Goal: Task Accomplishment & Management: Complete application form

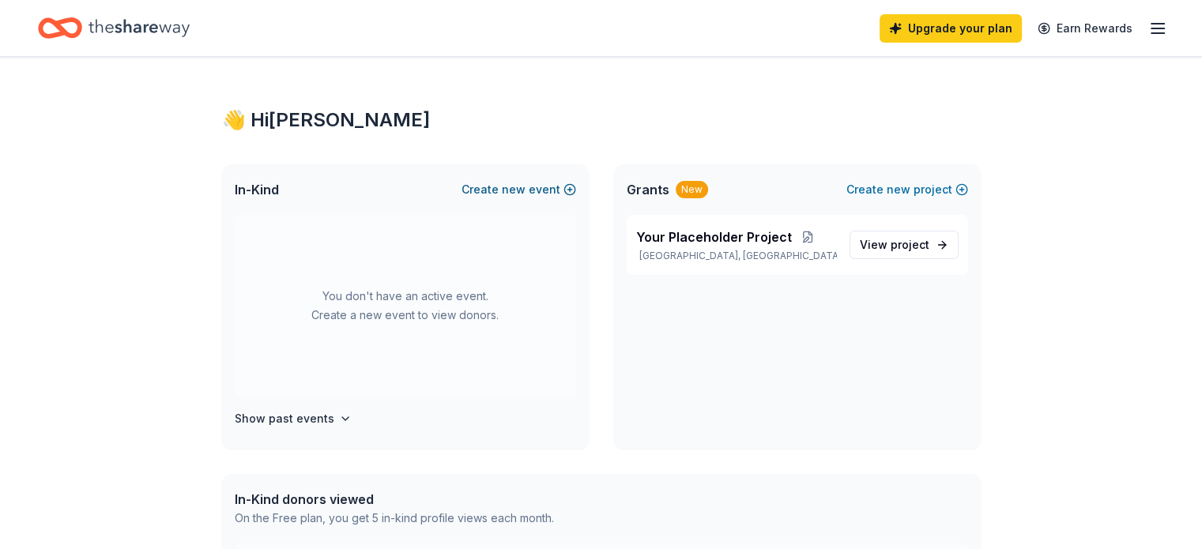
click at [526, 186] on span "new" at bounding box center [514, 189] width 24 height 19
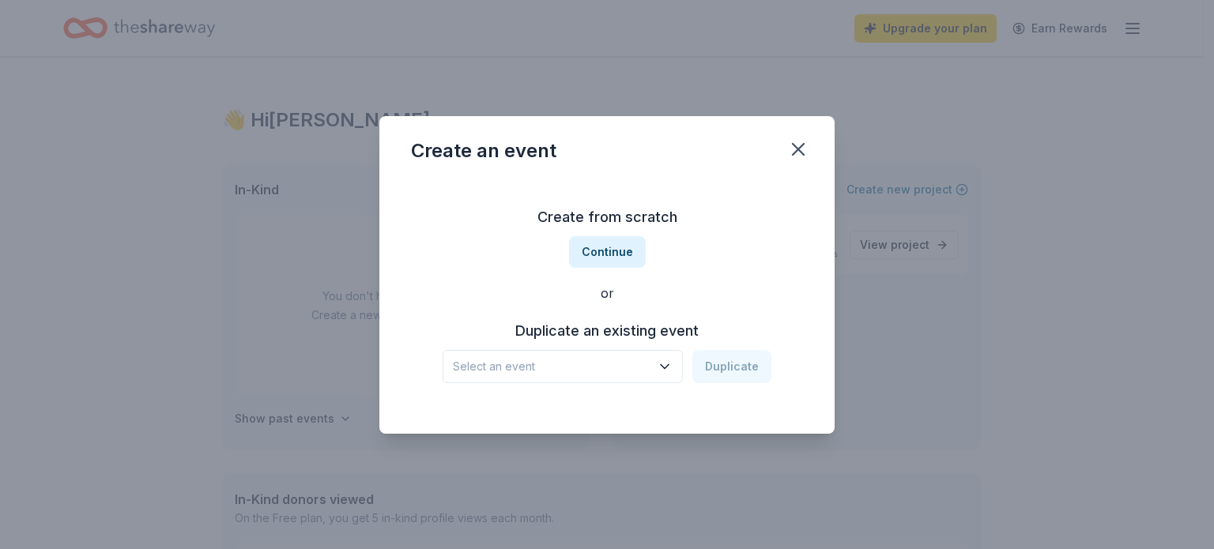
click at [569, 378] on button "Select an event" at bounding box center [563, 366] width 240 height 33
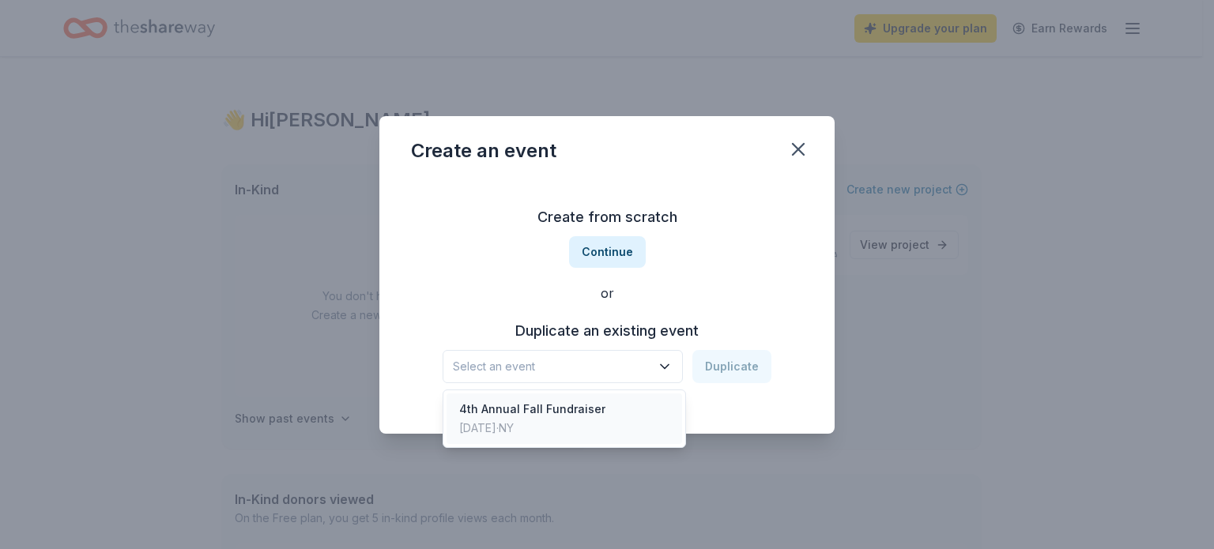
click at [558, 420] on div "Oct 15, 2024 · NY" at bounding box center [532, 428] width 146 height 19
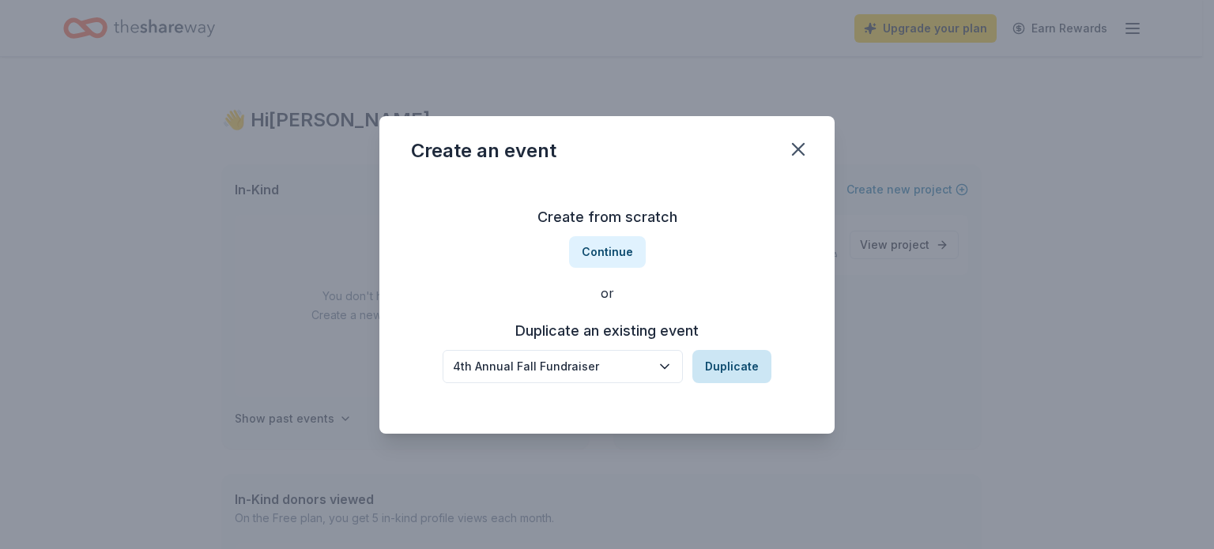
click at [723, 371] on button "Duplicate" at bounding box center [731, 366] width 79 height 33
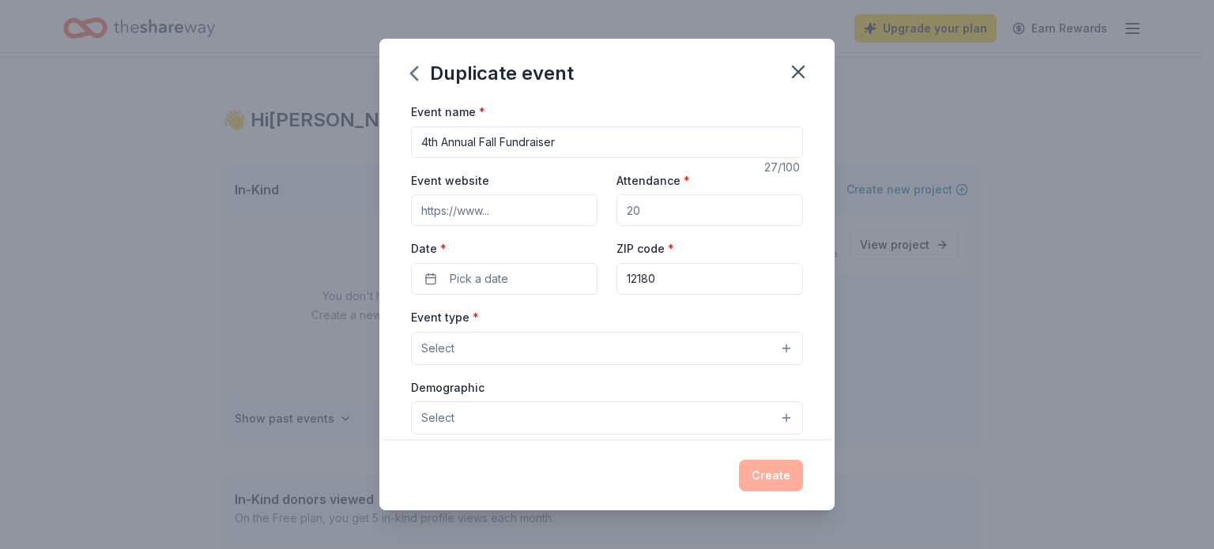
click at [421, 141] on input "4th Annual Fall Fundraiser" at bounding box center [607, 142] width 392 height 32
type input "5th Annual Fall Fundraiser"
click at [458, 204] on input "Event website" at bounding box center [504, 210] width 187 height 32
type input "https://www.sidewalkwarriorstroy.com/"
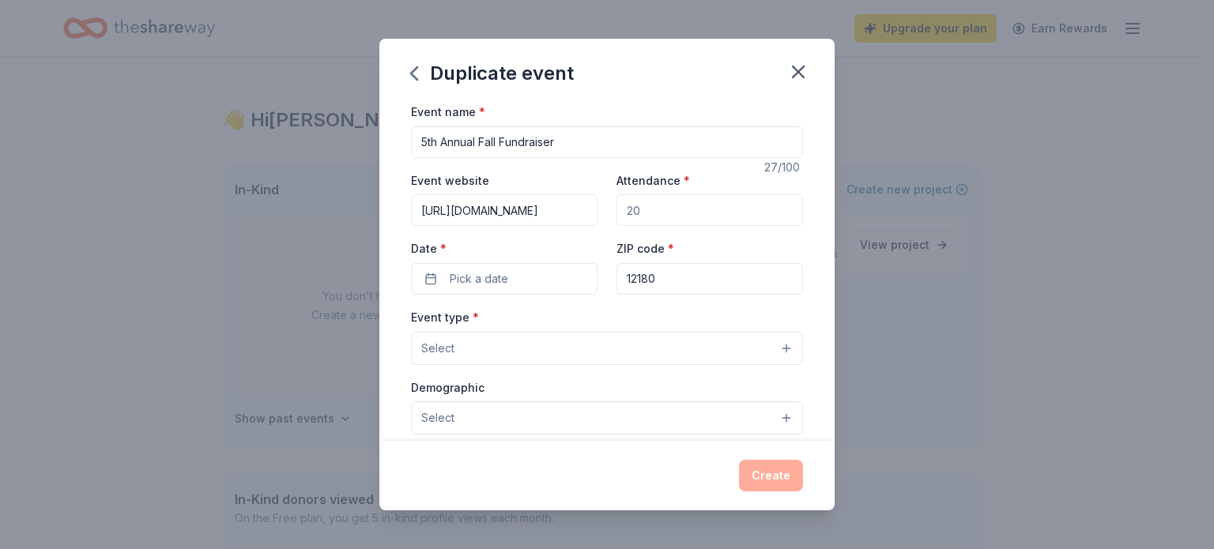
click at [698, 202] on input "Attendance *" at bounding box center [710, 210] width 187 height 32
type input "200"
click at [677, 296] on div "Event name * 5th Annual Fall Fundraiser 27 /100 Event website https://www.sidew…" at bounding box center [607, 467] width 392 height 730
click at [667, 289] on input "12180" at bounding box center [710, 279] width 187 height 32
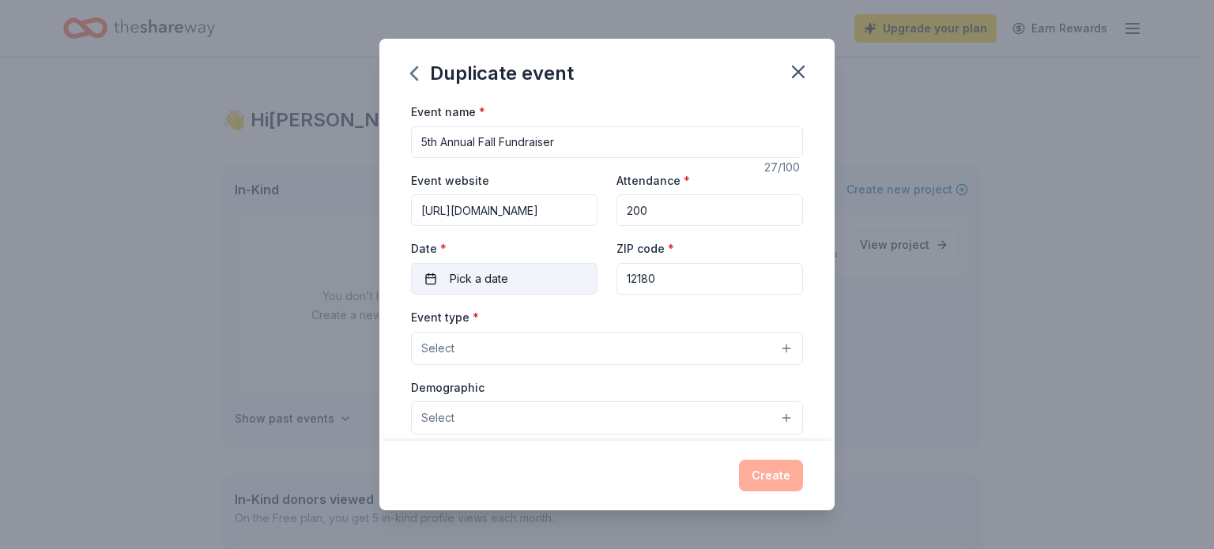
click at [522, 274] on button "Pick a date" at bounding box center [504, 279] width 187 height 32
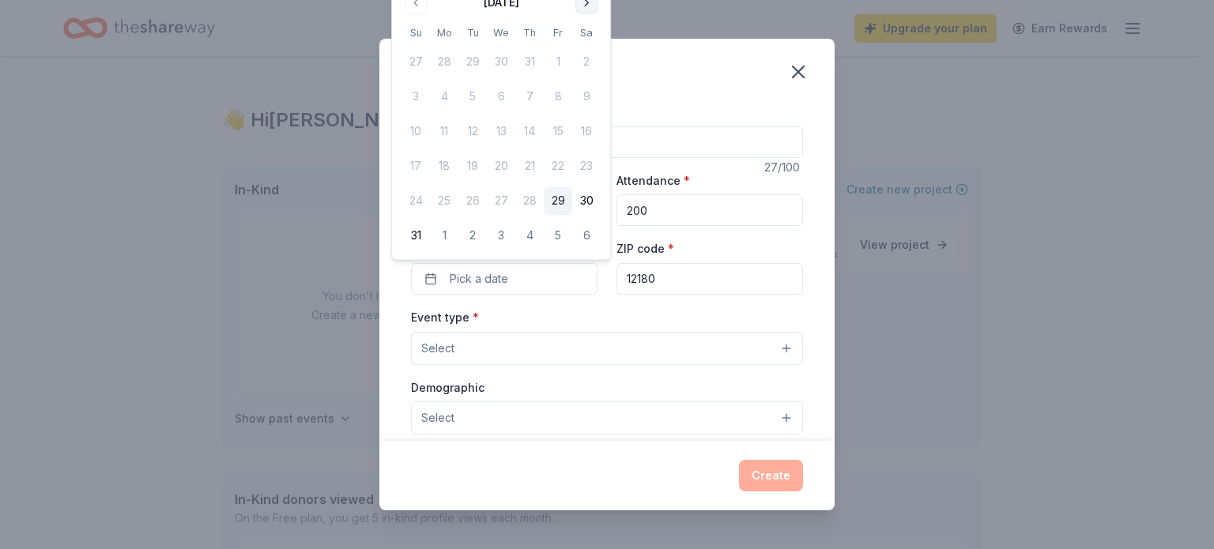
click at [588, 0] on button "Go to next month" at bounding box center [586, 2] width 22 height 22
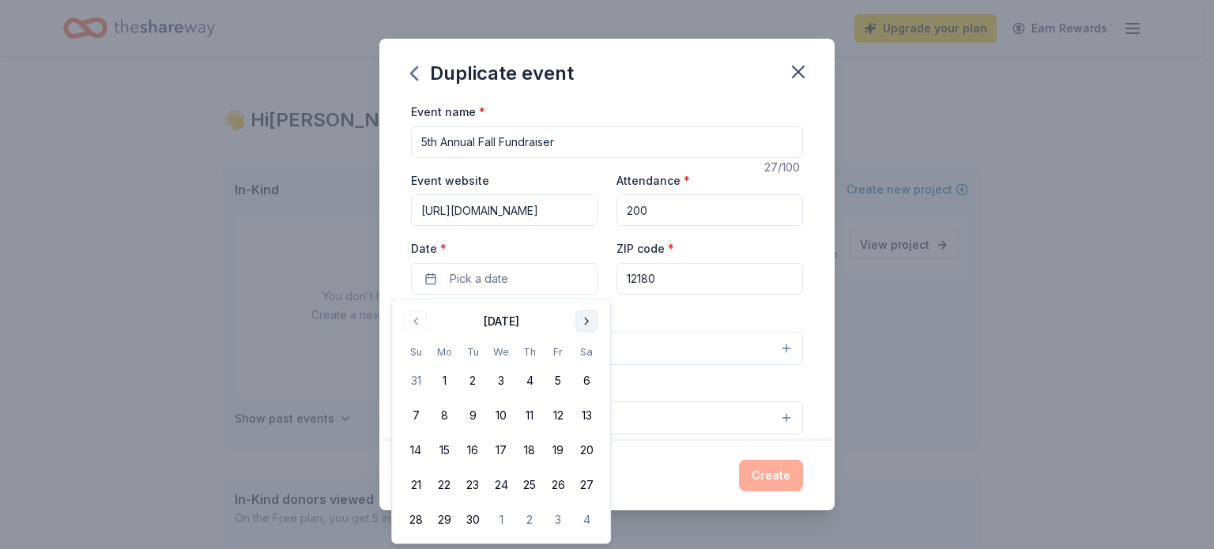
click at [583, 331] on button "Go to next month" at bounding box center [586, 322] width 22 height 22
click at [485, 482] on button "21" at bounding box center [472, 485] width 28 height 28
click at [716, 302] on div "Event name * 5th Annual Fall Fundraiser 27 /100 Event website https://www.sidew…" at bounding box center [607, 467] width 392 height 730
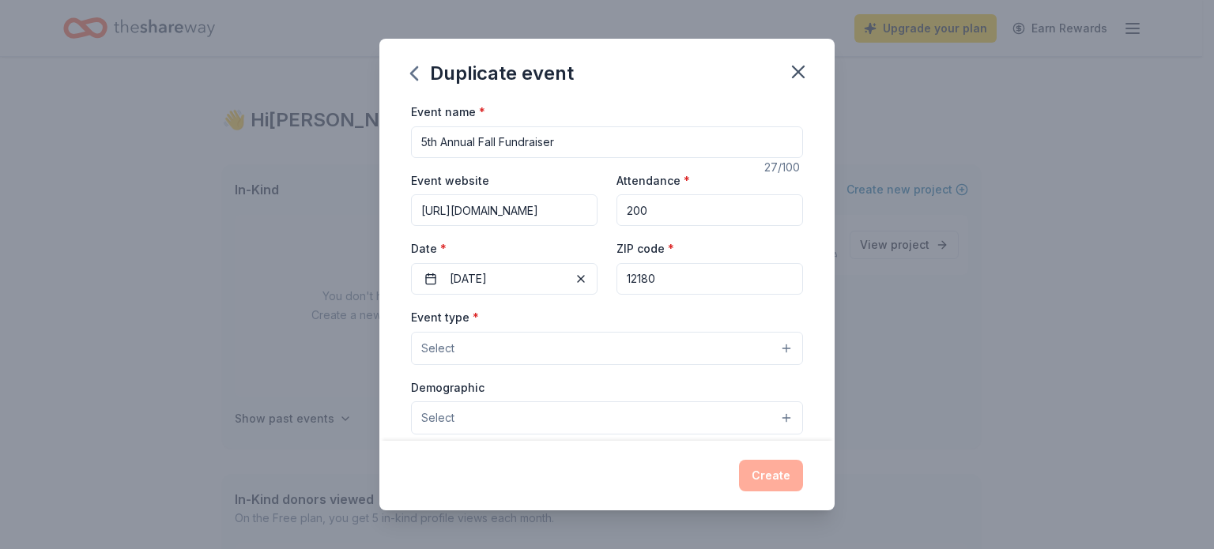
click at [519, 356] on button "Select" at bounding box center [607, 348] width 392 height 33
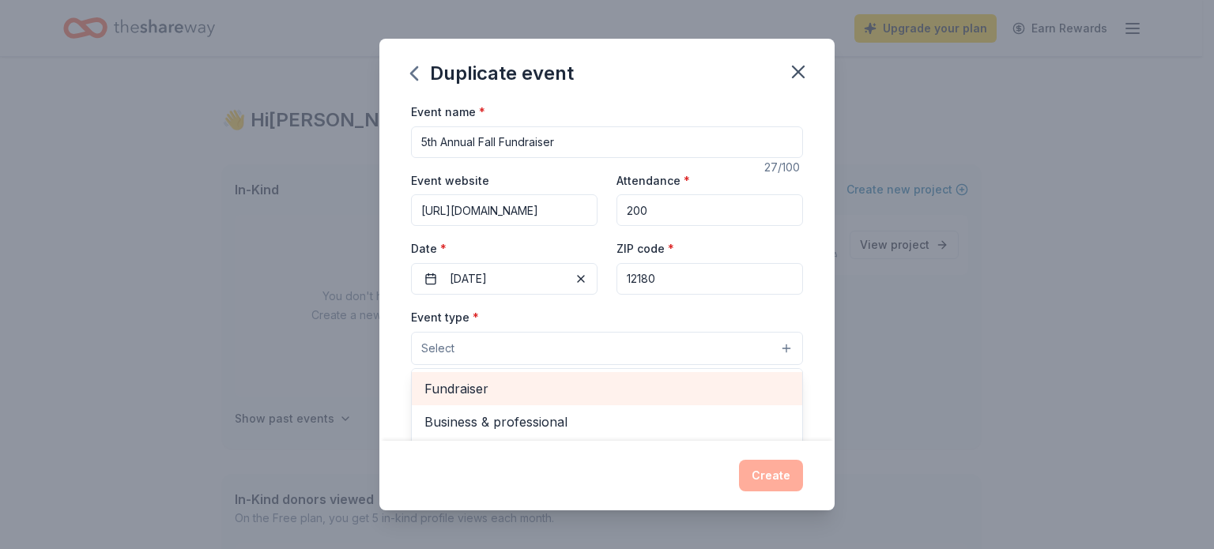
click at [518, 379] on span "Fundraiser" at bounding box center [606, 389] width 365 height 21
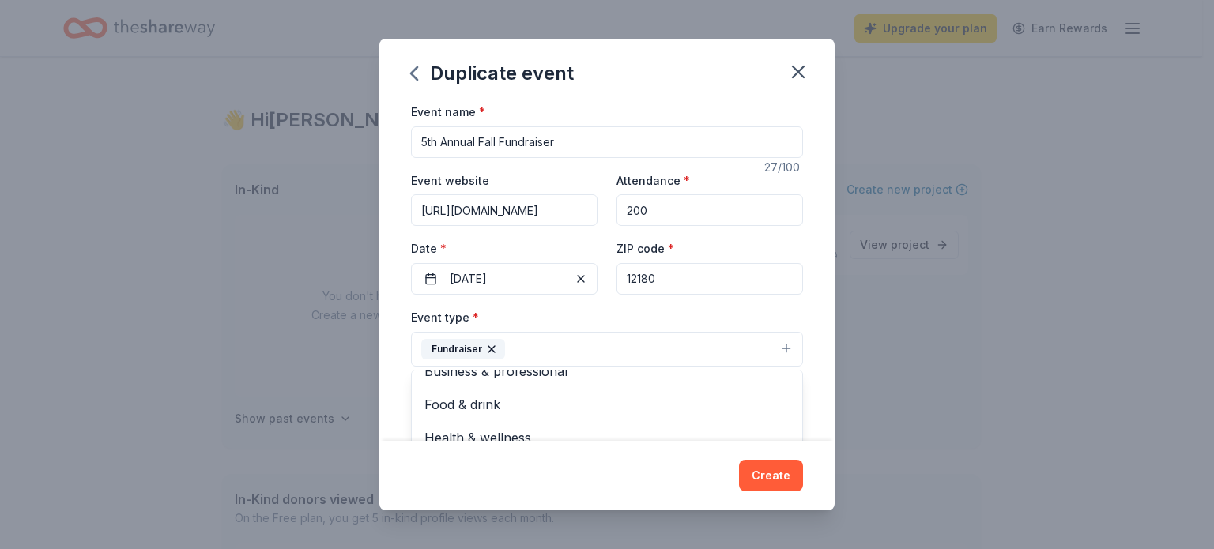
click at [760, 300] on div "Event name * 5th Annual Fall Fundraiser 27 /100 Event website https://www.sidew…" at bounding box center [607, 468] width 392 height 732
click at [579, 409] on button "Select" at bounding box center [607, 419] width 392 height 33
click at [542, 424] on button "Select" at bounding box center [607, 419] width 392 height 33
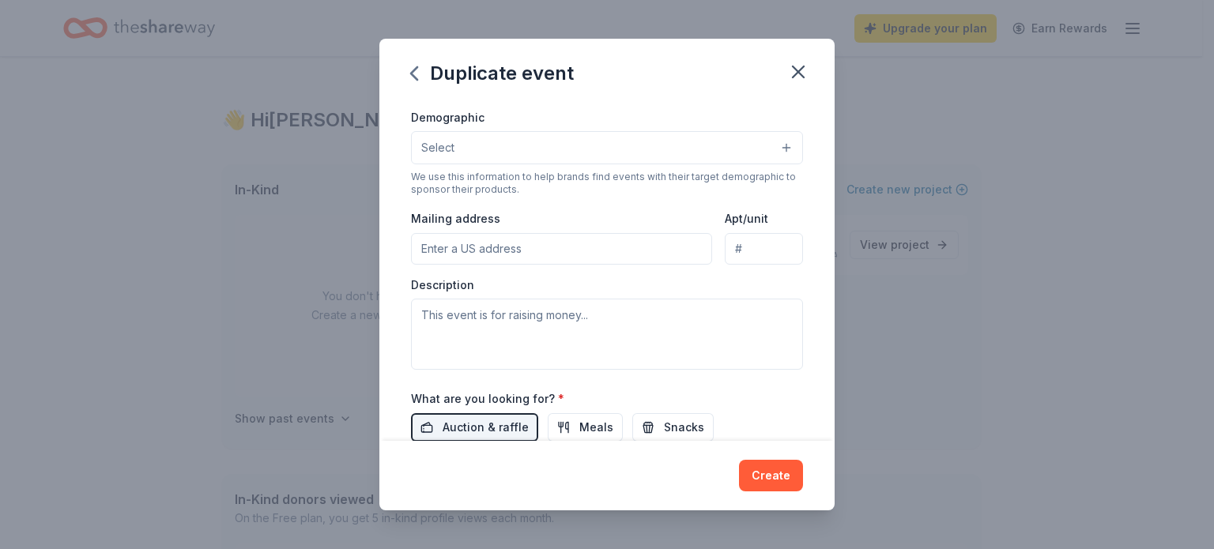
scroll to position [278, 0]
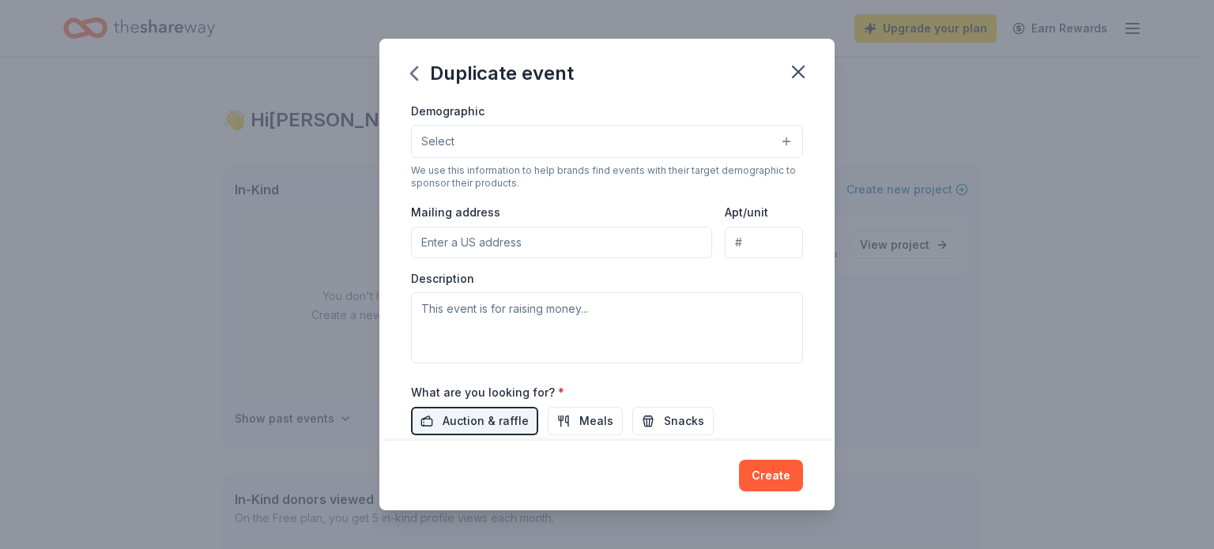
click at [566, 141] on button "Select" at bounding box center [607, 141] width 392 height 33
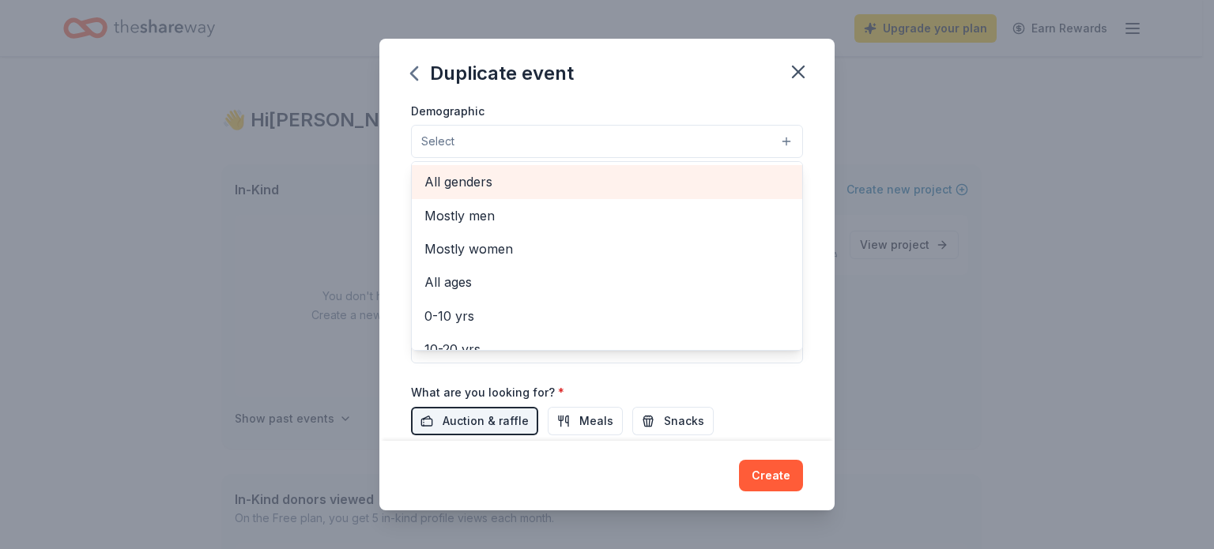
click at [537, 183] on span "All genders" at bounding box center [606, 182] width 365 height 21
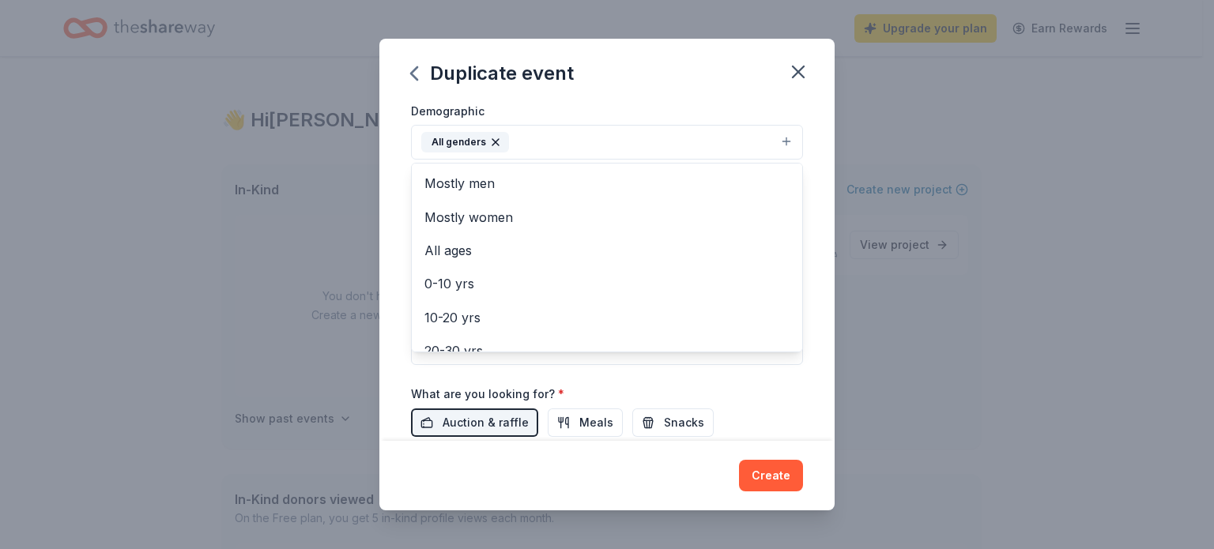
click at [822, 194] on div "Event name * 5th Annual Fall Fundraiser 27 /100 Event website https://www.sidew…" at bounding box center [606, 271] width 455 height 339
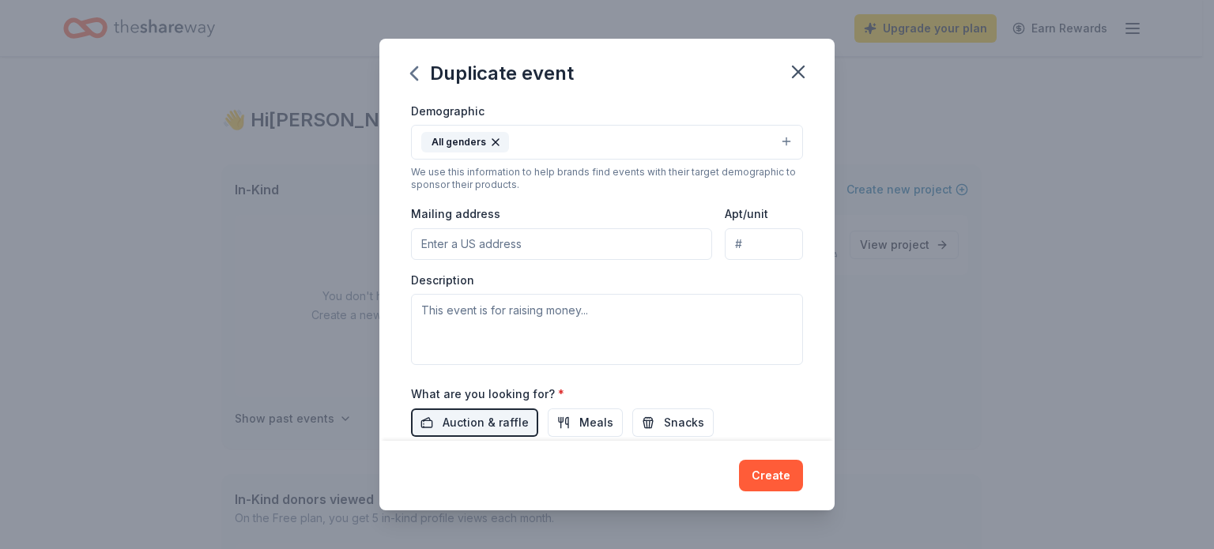
click at [530, 251] on input "Mailing address" at bounding box center [561, 244] width 301 height 32
click at [565, 197] on div "Event type * Fundraiser Demographic All genders We use this information to help…" at bounding box center [607, 197] width 392 height 336
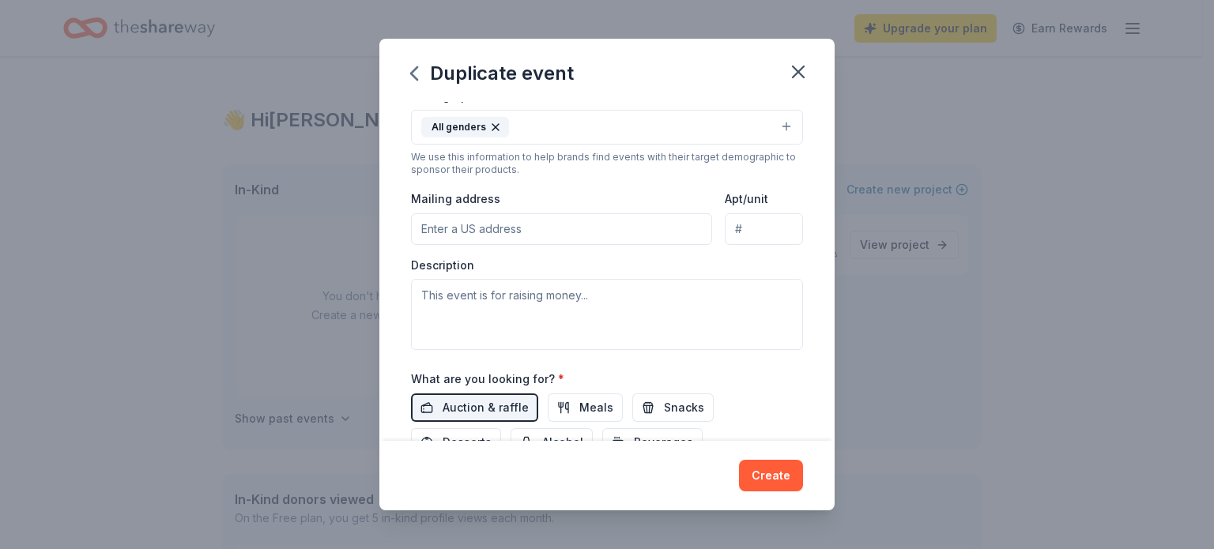
scroll to position [294, 0]
click at [500, 218] on input "Mailing address" at bounding box center [561, 229] width 301 height 32
type input "1 Jodiro Lane, Albany, NY, 12205"
click at [752, 237] on input "Apt/unit" at bounding box center [764, 229] width 78 height 32
type input "103"
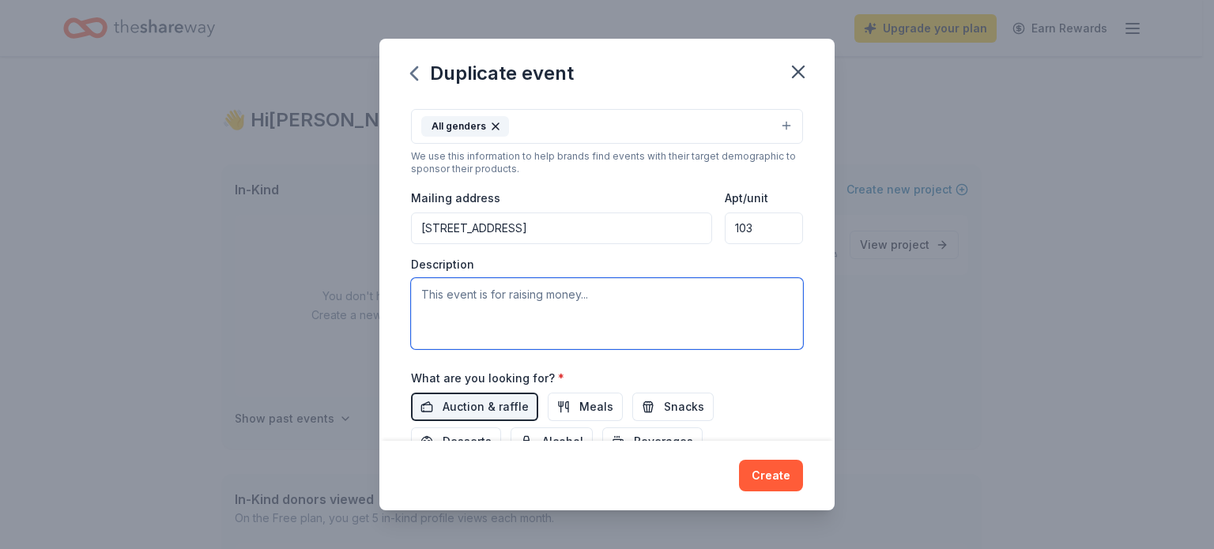
click at [582, 311] on textarea at bounding box center [607, 313] width 392 height 71
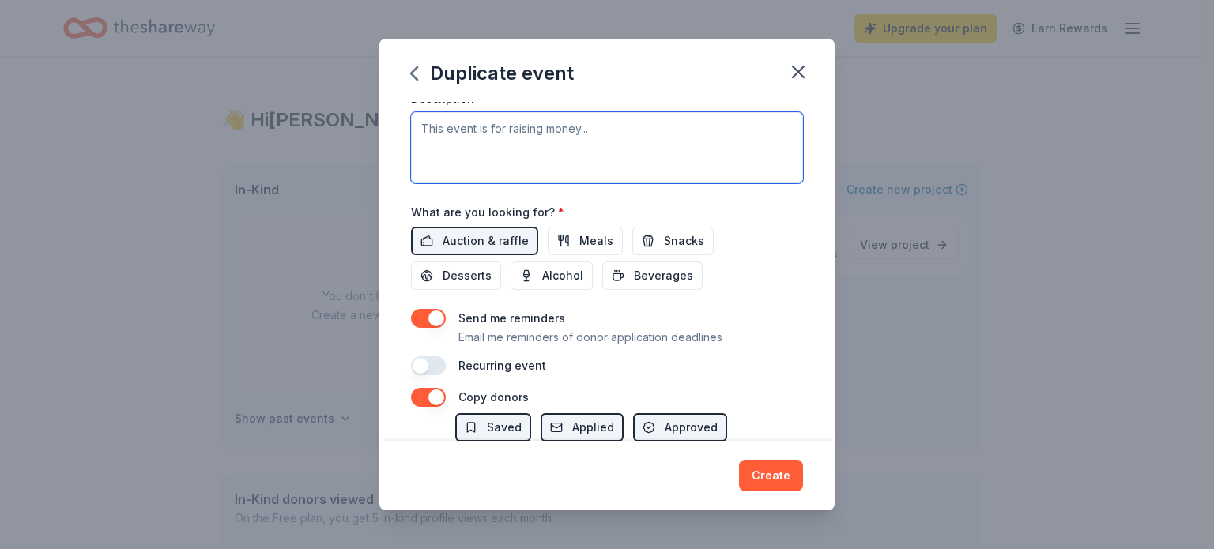
scroll to position [462, 0]
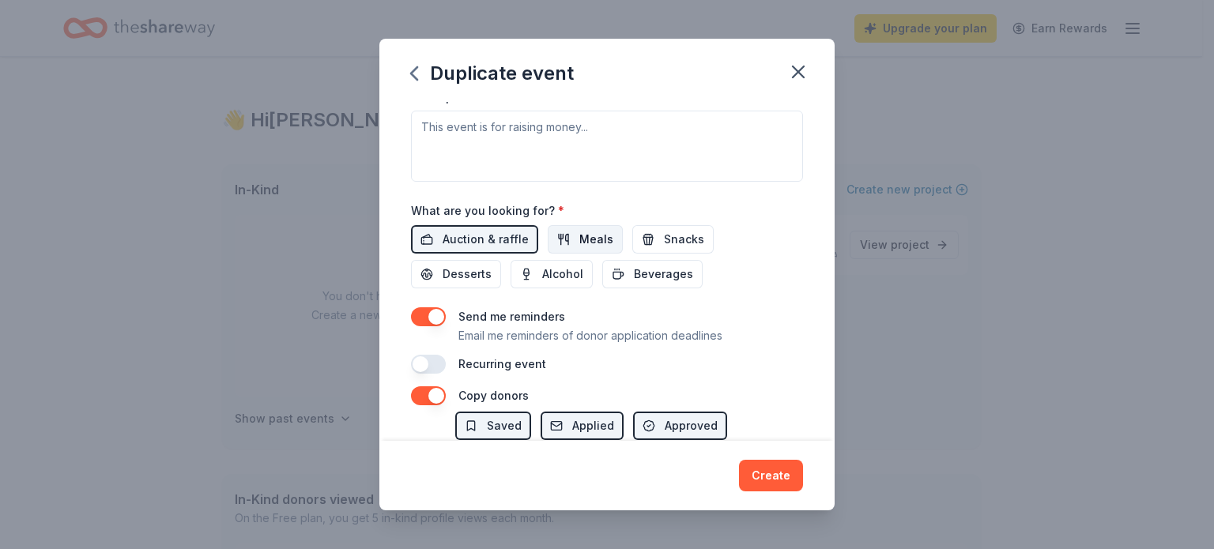
click at [572, 237] on button "Meals" at bounding box center [585, 239] width 75 height 28
click at [582, 240] on span "Meals" at bounding box center [596, 239] width 34 height 19
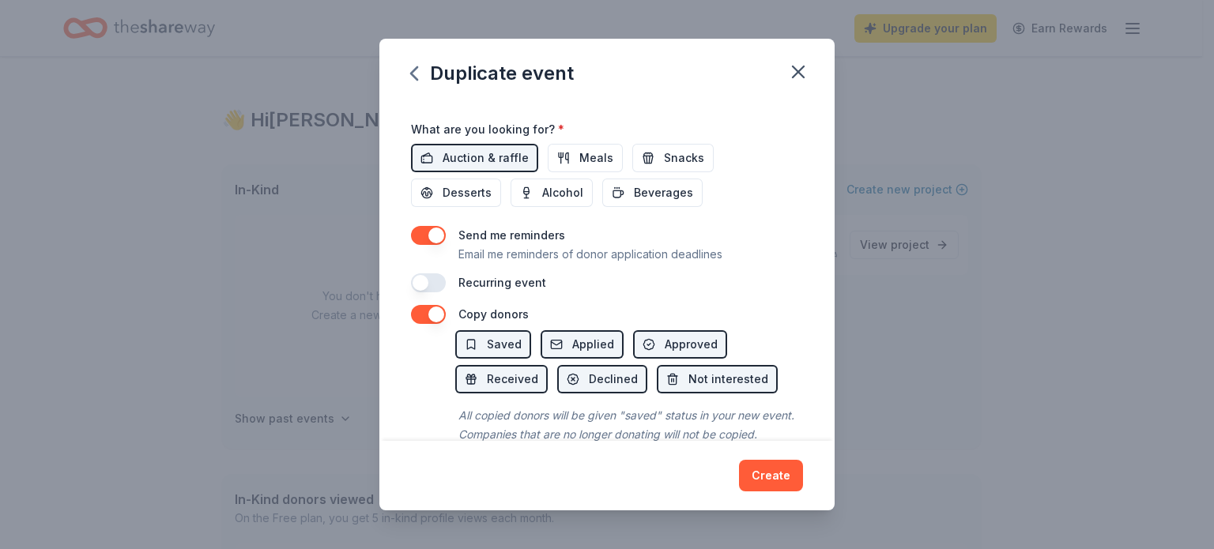
scroll to position [544, 0]
click at [423, 228] on button "button" at bounding box center [428, 234] width 35 height 19
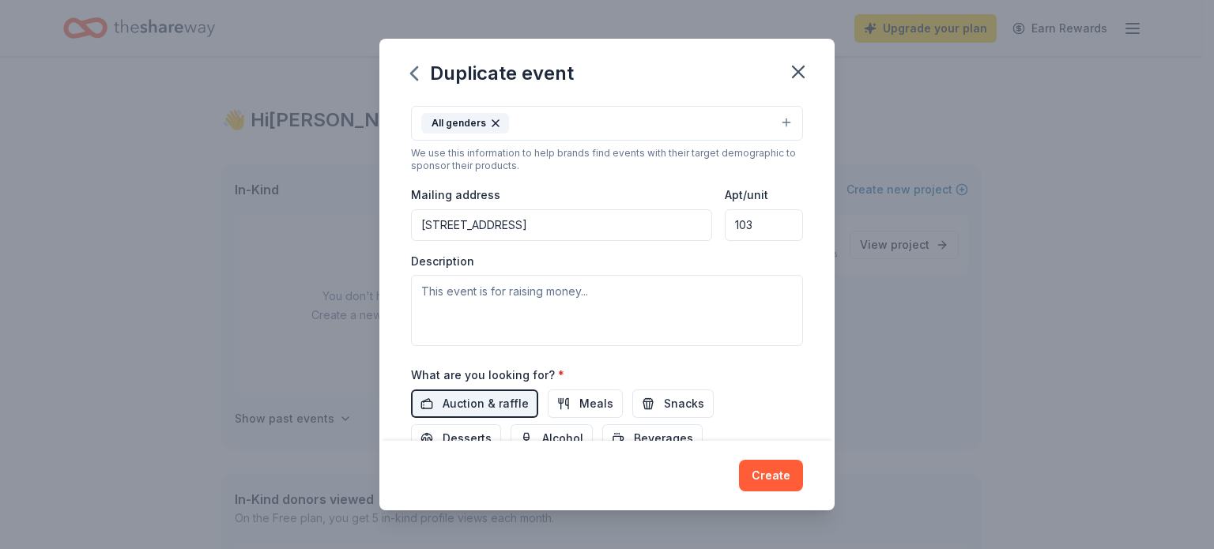
scroll to position [296, 0]
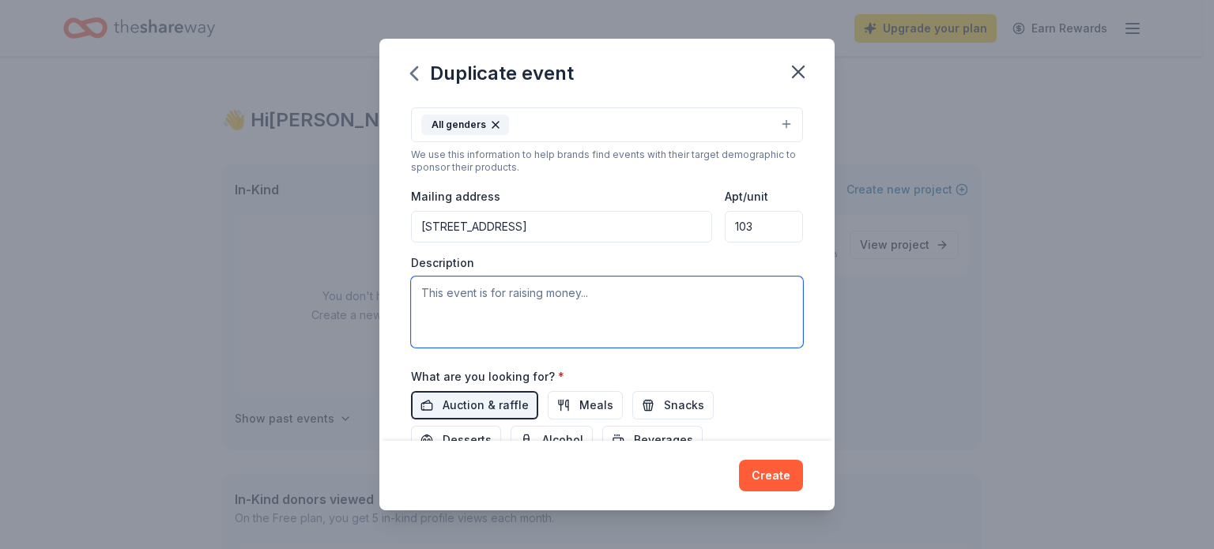
click at [515, 304] on textarea at bounding box center [607, 312] width 392 height 71
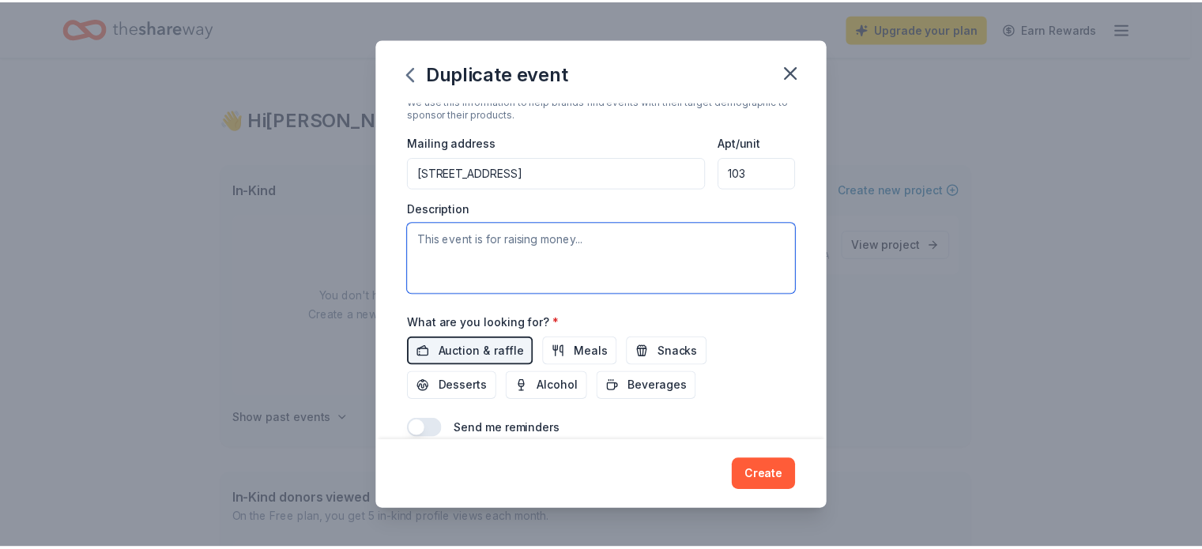
scroll to position [351, 0]
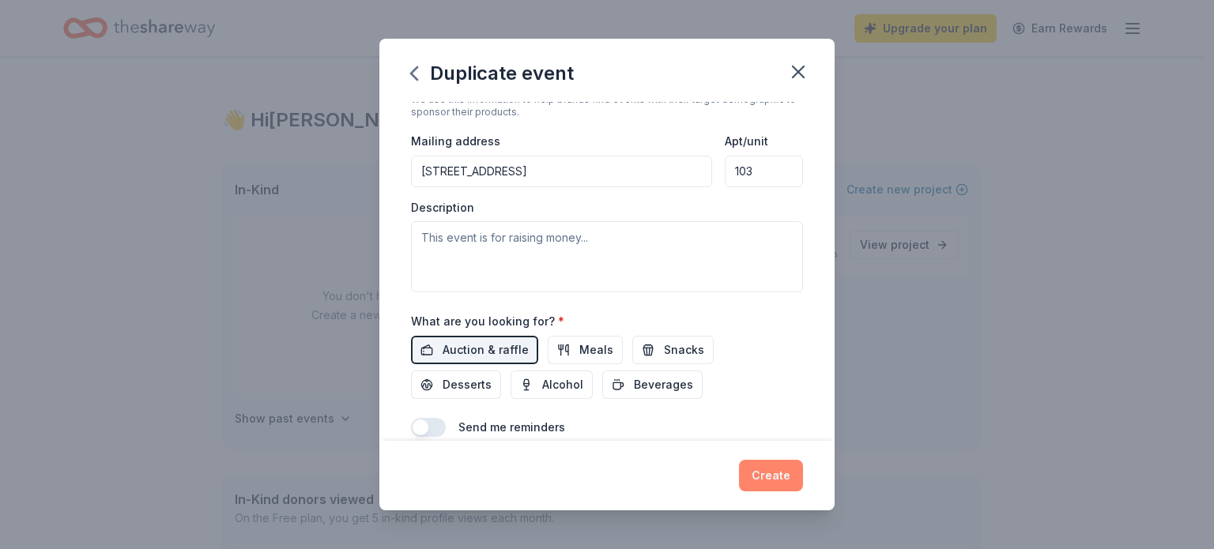
click at [759, 477] on button "Create" at bounding box center [771, 476] width 64 height 32
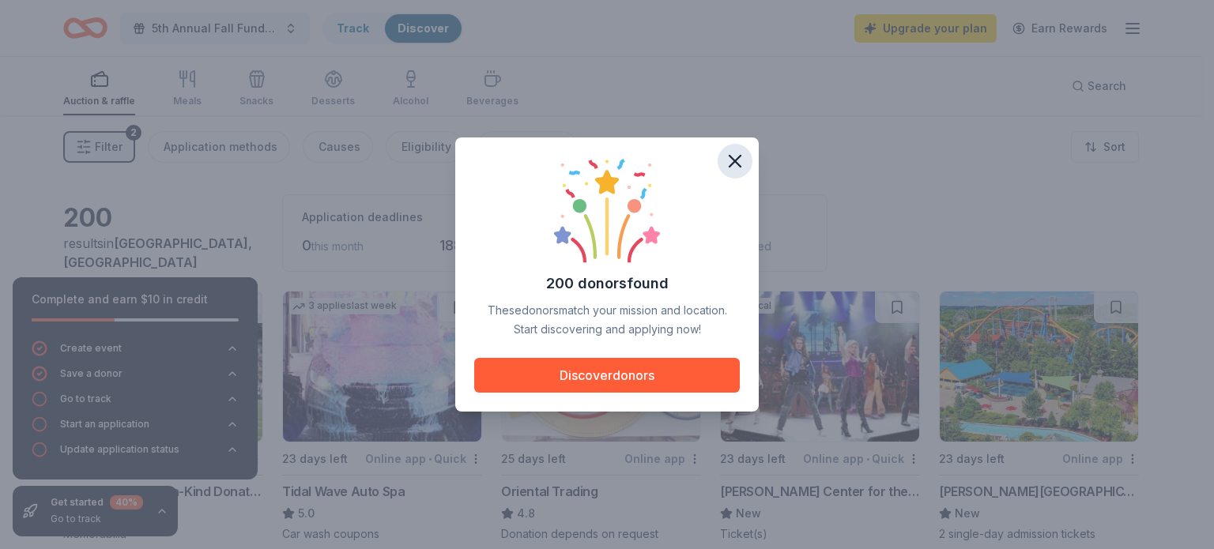
click at [730, 167] on icon "button" at bounding box center [735, 161] width 11 height 11
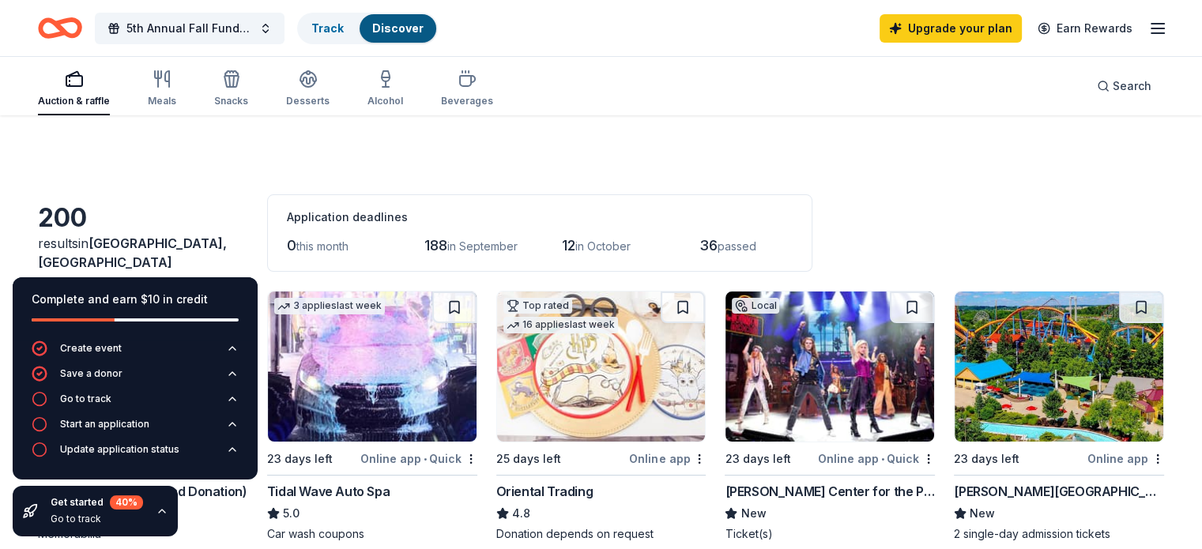
scroll to position [199, 0]
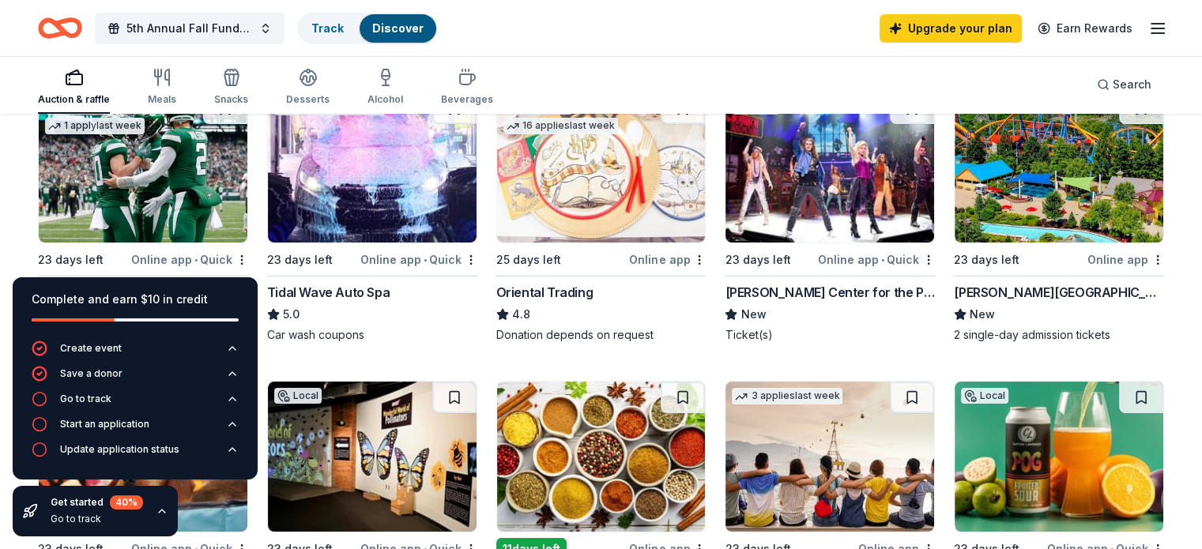
click at [156, 518] on icon "button" at bounding box center [162, 511] width 13 height 13
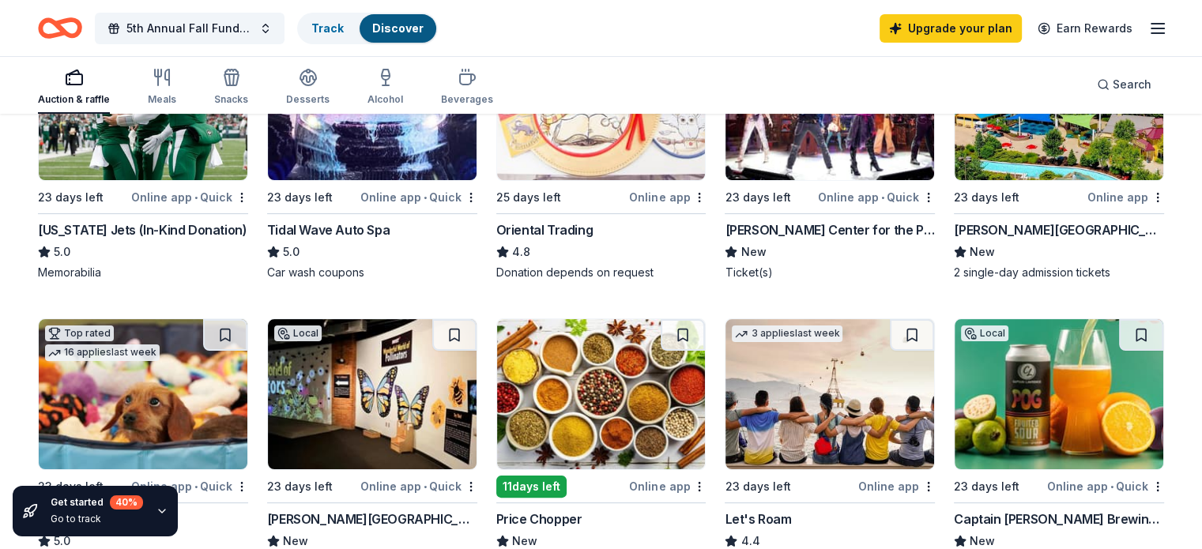
scroll to position [0, 0]
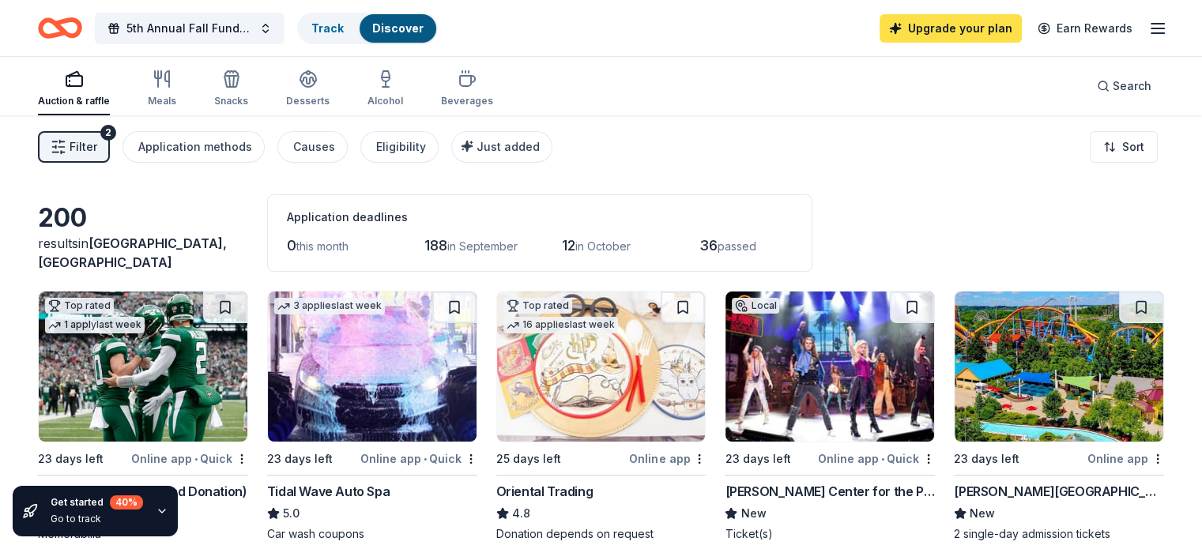
click at [929, 19] on link "Upgrade your plan" at bounding box center [951, 28] width 142 height 28
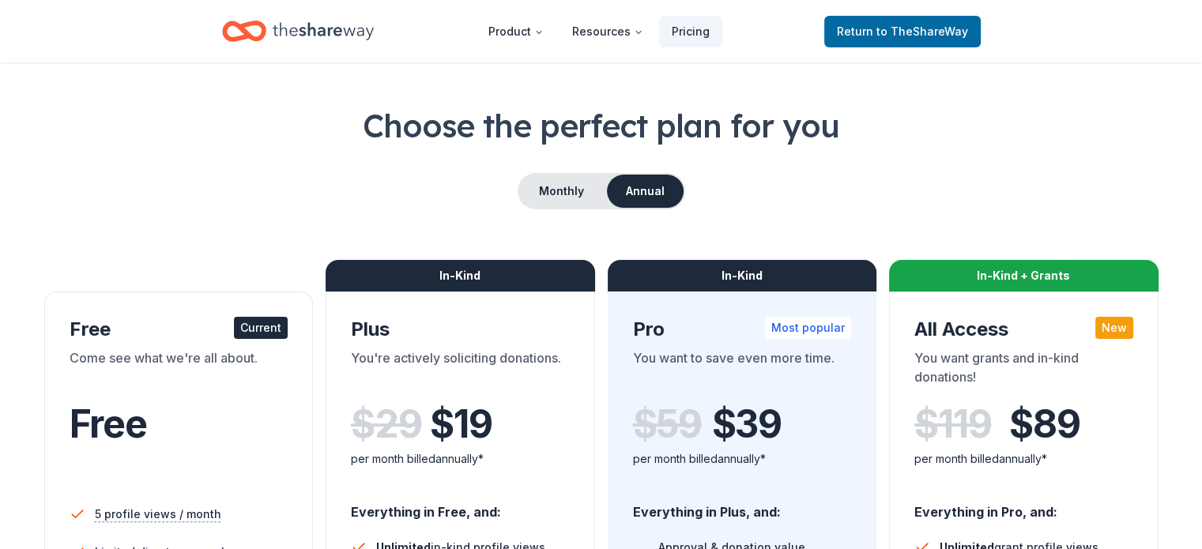
scroll to position [47, 0]
click at [556, 195] on button "Monthly" at bounding box center [561, 191] width 85 height 33
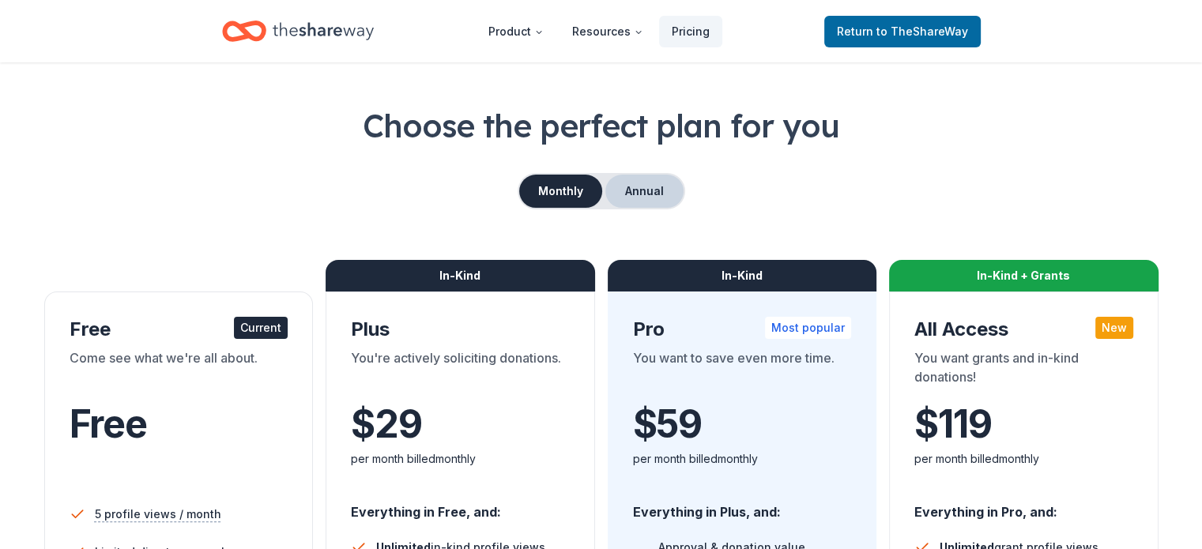
click at [654, 182] on button "Annual" at bounding box center [644, 191] width 78 height 33
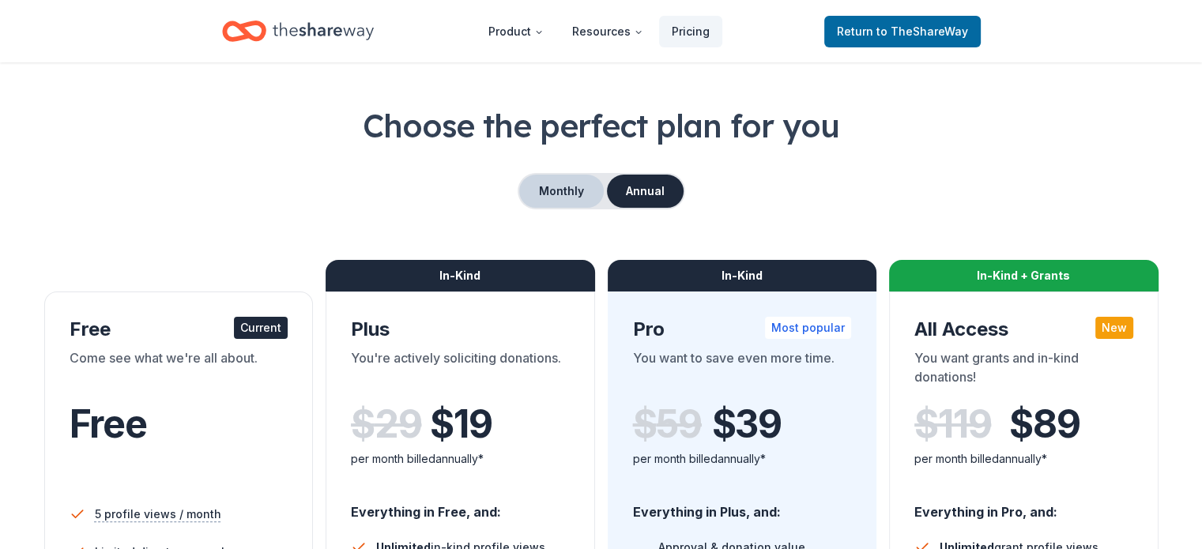
click at [579, 189] on button "Monthly" at bounding box center [561, 191] width 85 height 33
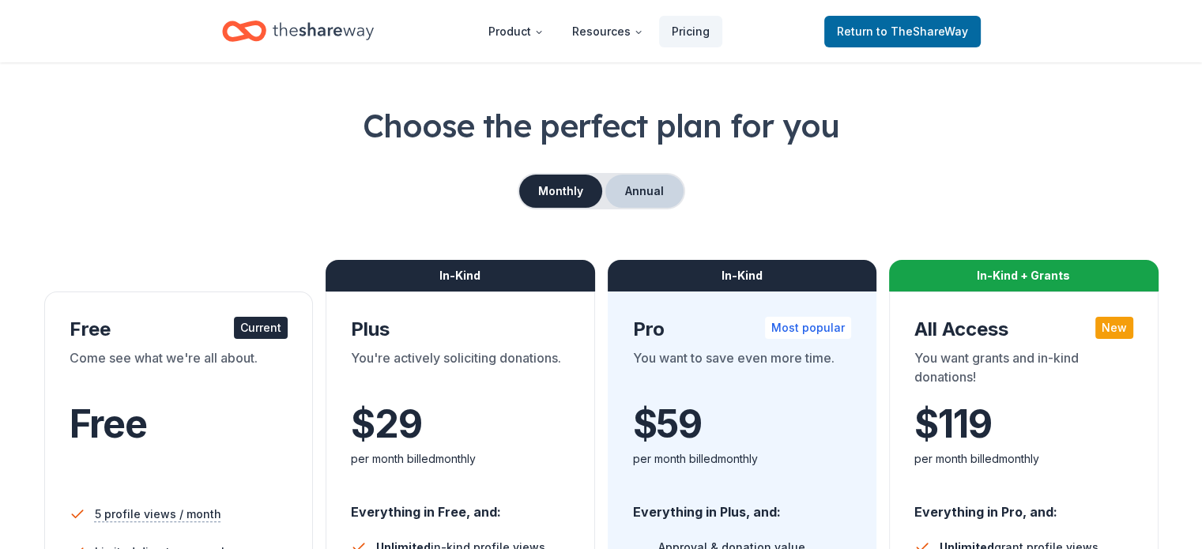
click at [652, 183] on button "Annual" at bounding box center [644, 191] width 78 height 33
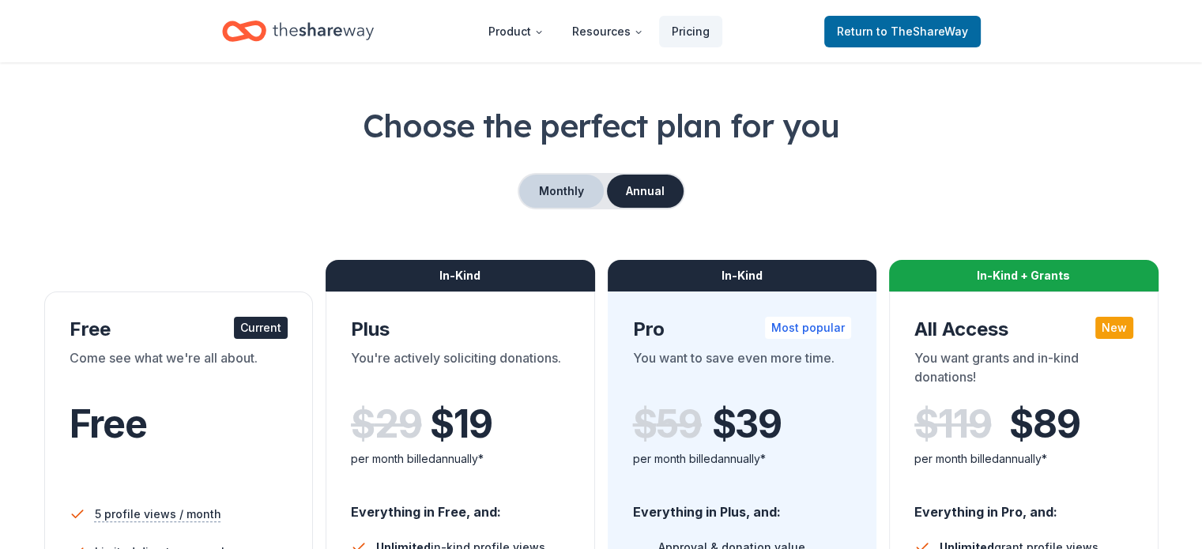
click at [579, 187] on button "Monthly" at bounding box center [561, 191] width 85 height 33
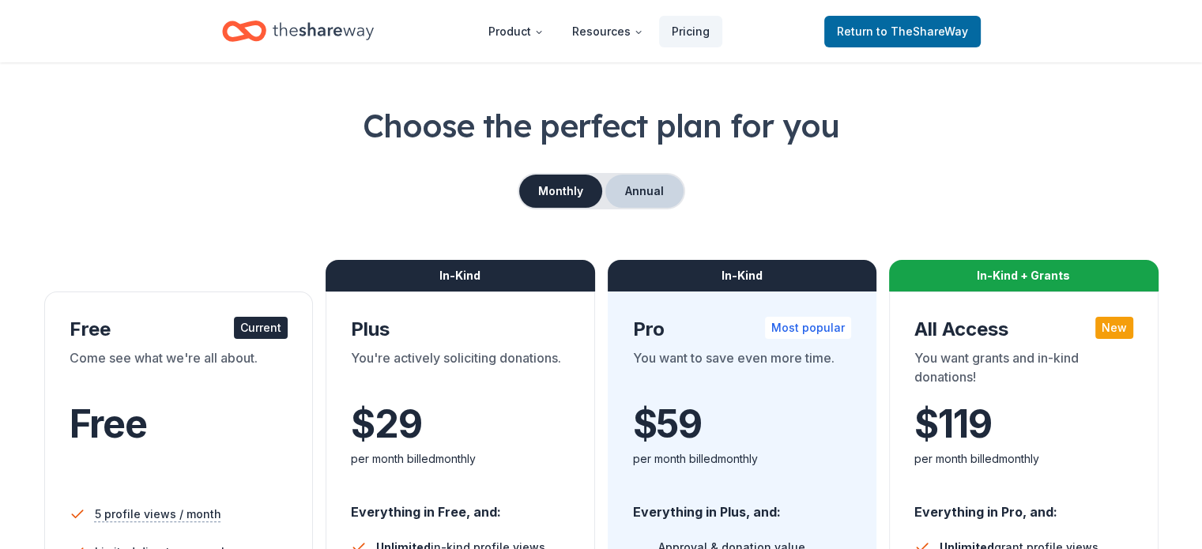
click at [639, 180] on button "Annual" at bounding box center [644, 191] width 78 height 33
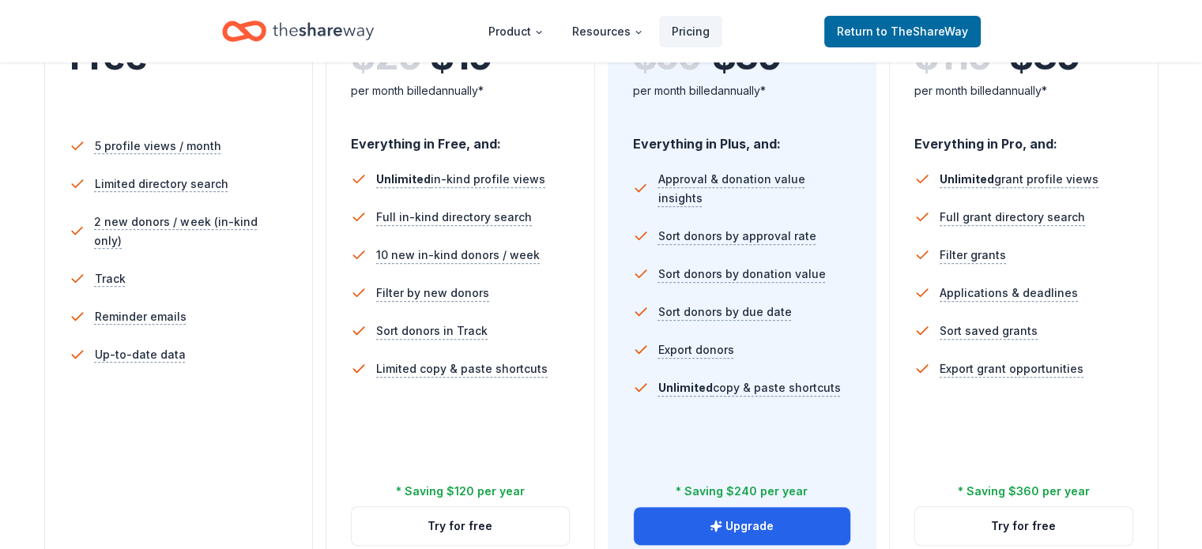
scroll to position [417, 0]
click at [735, 507] on button "Upgrade" at bounding box center [742, 526] width 217 height 38
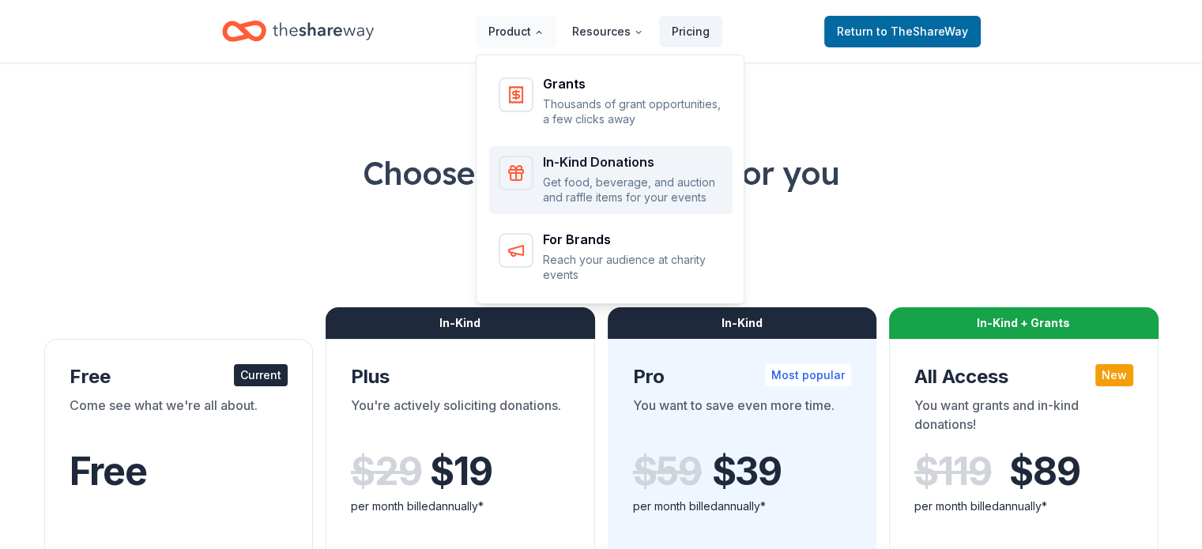
click at [613, 207] on link "In-Kind Donations Get food, beverage, and auction and raffle items for your eve…" at bounding box center [610, 180] width 243 height 69
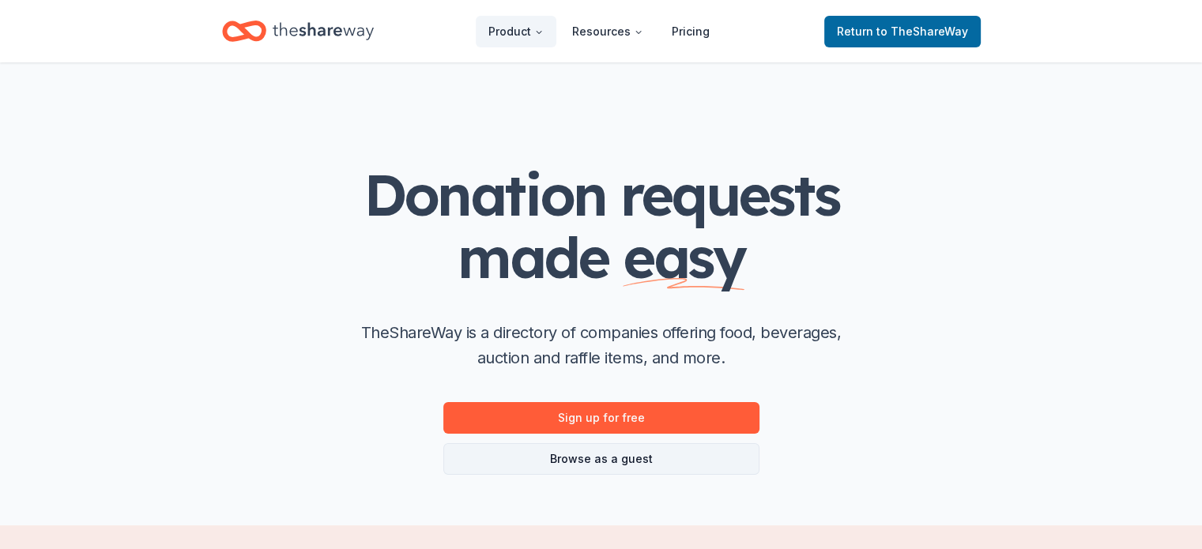
click at [617, 455] on link "Browse as a guest" at bounding box center [601, 459] width 316 height 32
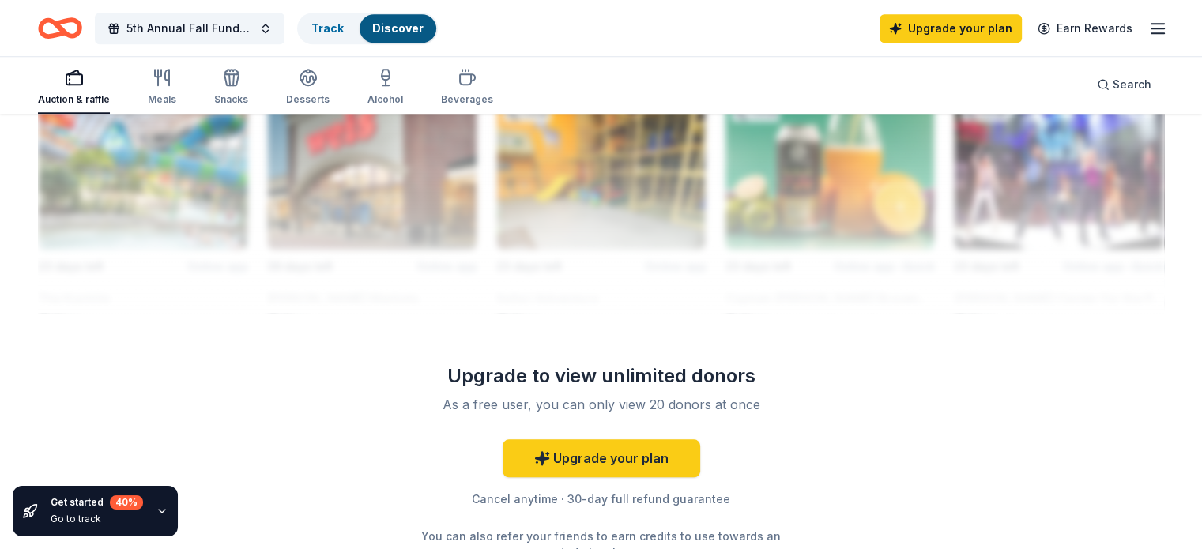
scroll to position [1437, 0]
